Goal: Manage account settings

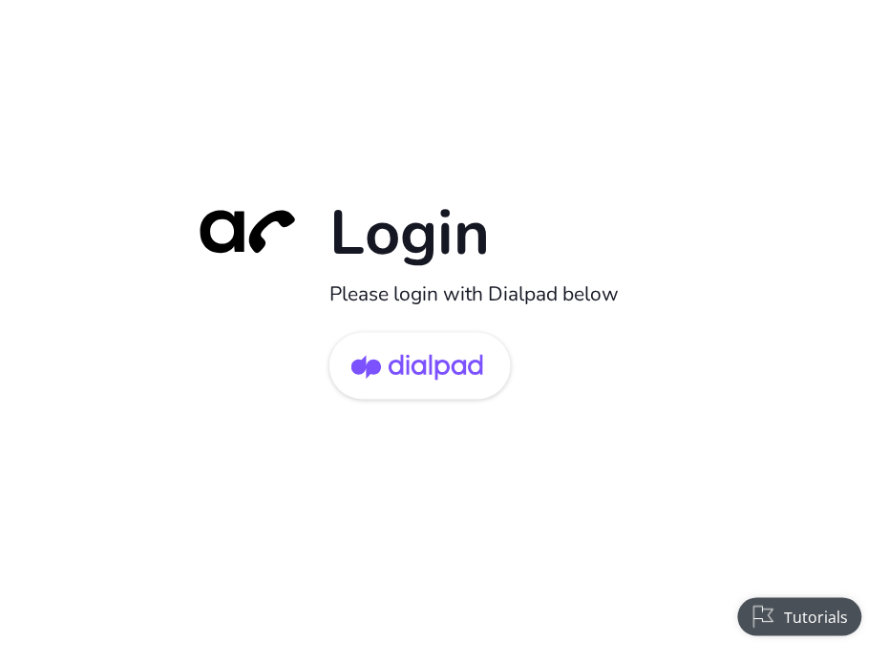
drag, startPoint x: 417, startPoint y: 366, endPoint x: 447, endPoint y: 279, distance: 91.8
click at [417, 365] on img at bounding box center [417, 368] width 132 height 62
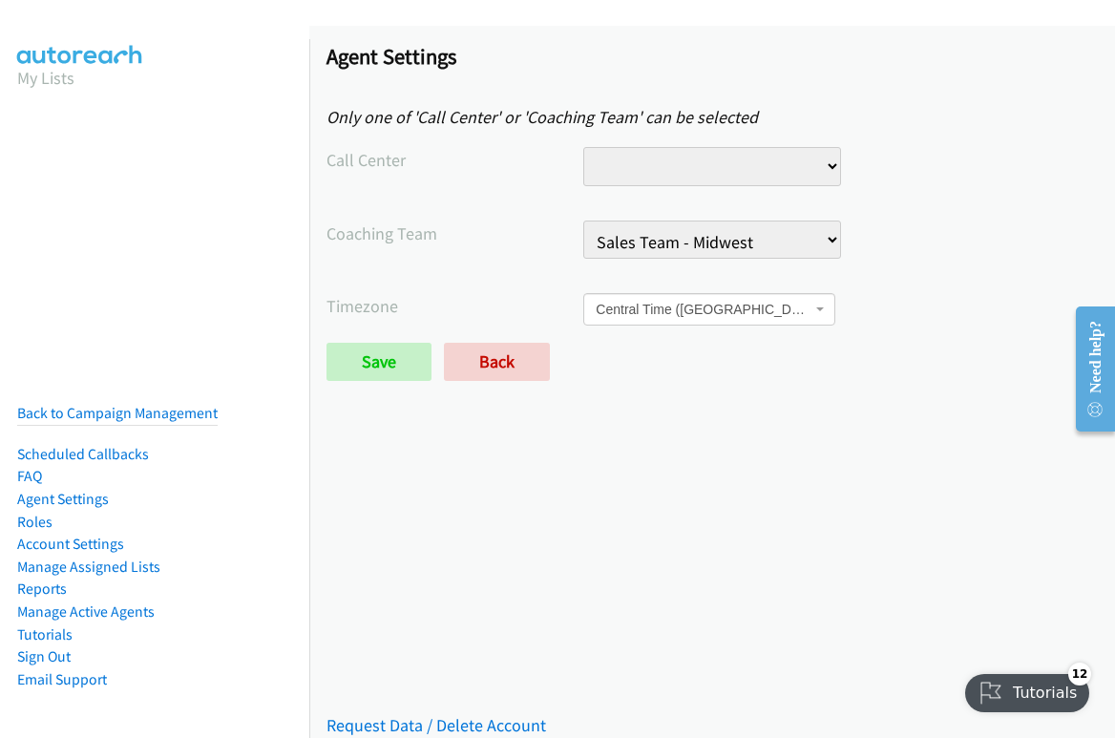
click at [763, 232] on select "Sales Team - Midwest" at bounding box center [711, 239] width 257 height 39
click at [583, 220] on select "Sales Team - Midwest" at bounding box center [711, 239] width 257 height 39
click at [888, 247] on div "Coaching Team Sales Team - Midwest" at bounding box center [711, 248] width 771 height 56
click at [800, 234] on select "Sales Team - Midwest" at bounding box center [711, 239] width 257 height 39
click at [790, 229] on select "Sales Team - Midwest" at bounding box center [711, 239] width 257 height 39
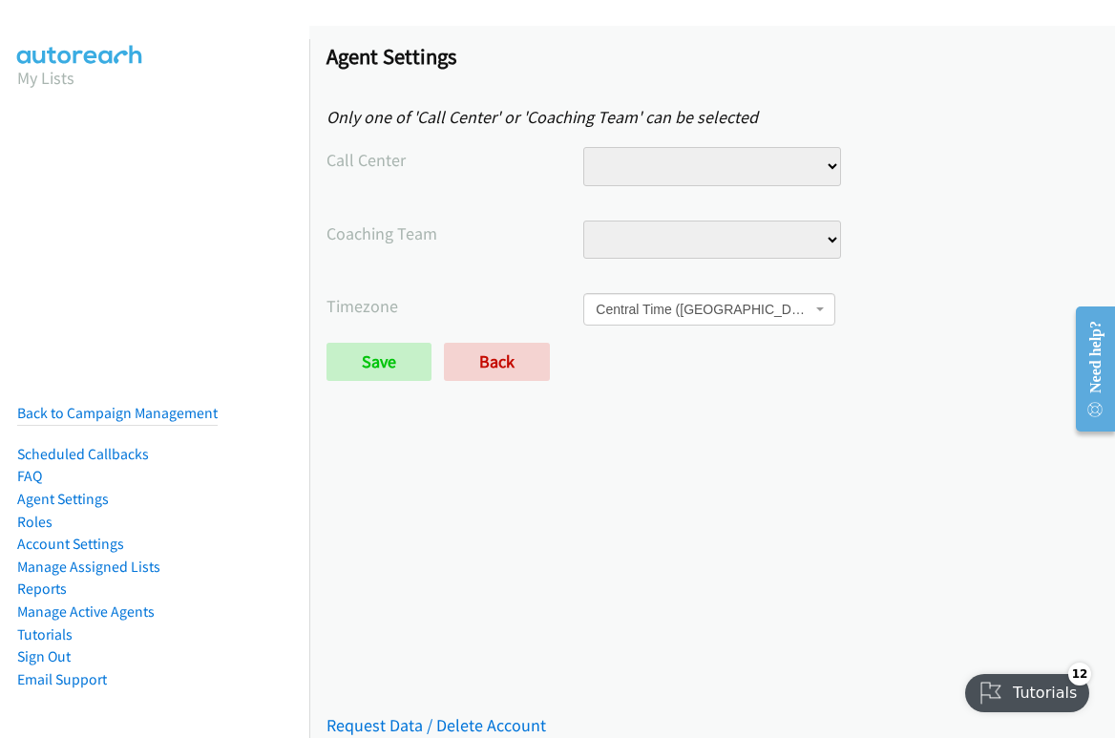
select select "6731416590286848"
click at [583, 220] on select "Sales Team - Midwest" at bounding box center [711, 239] width 257 height 39
select select
click at [873, 213] on div "Agent Settings Only one of 'Call Center' or 'Coaching Team' can be selected Cal…" at bounding box center [712, 220] width 806 height 389
